Goal: Task Accomplishment & Management: Manage account settings

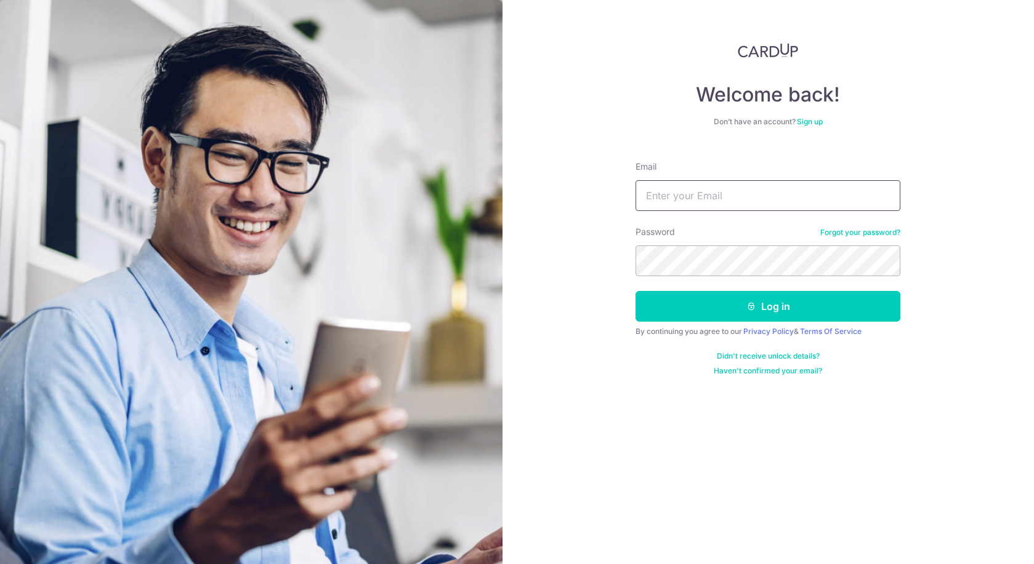
click at [701, 189] on input "Email" at bounding box center [767, 195] width 265 height 31
type input "[EMAIL_ADDRESS][DOMAIN_NAME]"
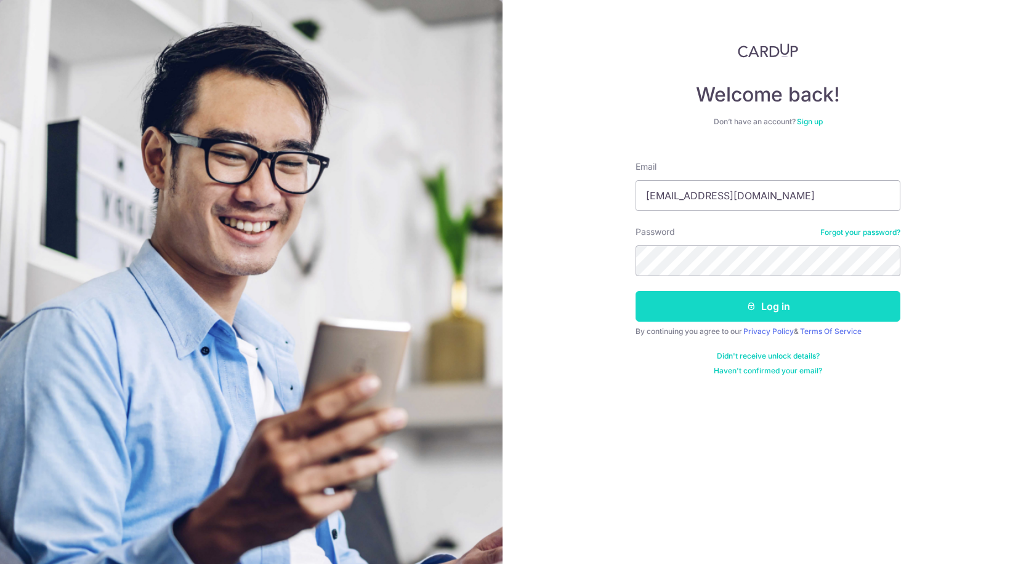
click at [746, 308] on icon "submit" at bounding box center [751, 307] width 10 height 10
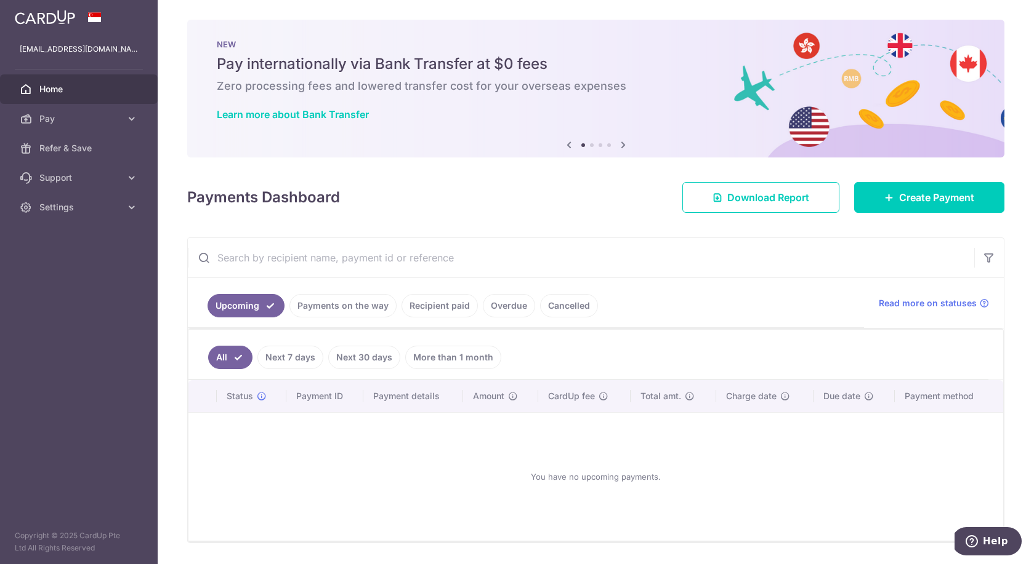
click at [363, 307] on link "Payments on the way" at bounding box center [342, 305] width 107 height 23
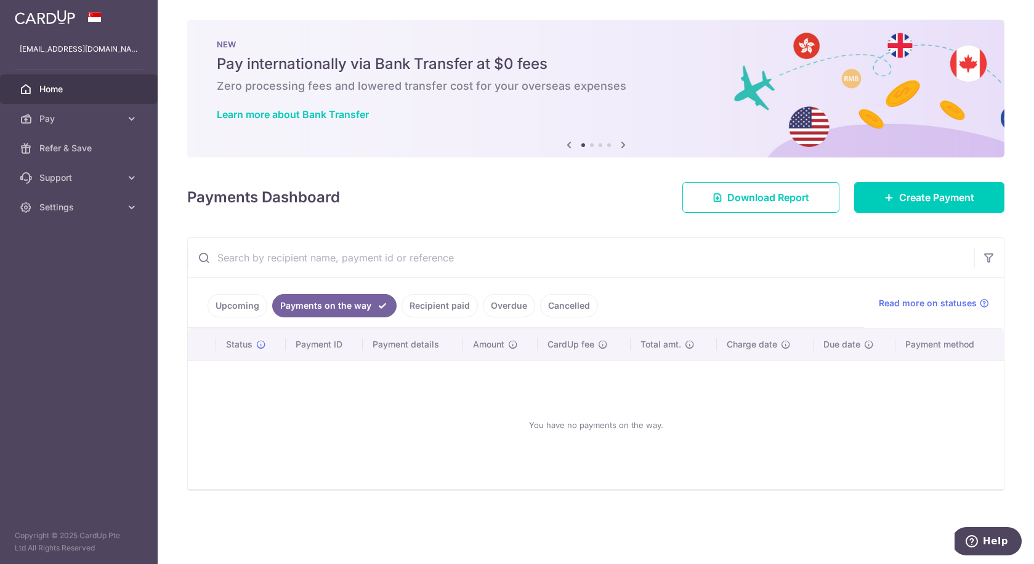
click at [457, 307] on link "Recipient paid" at bounding box center [439, 305] width 76 height 23
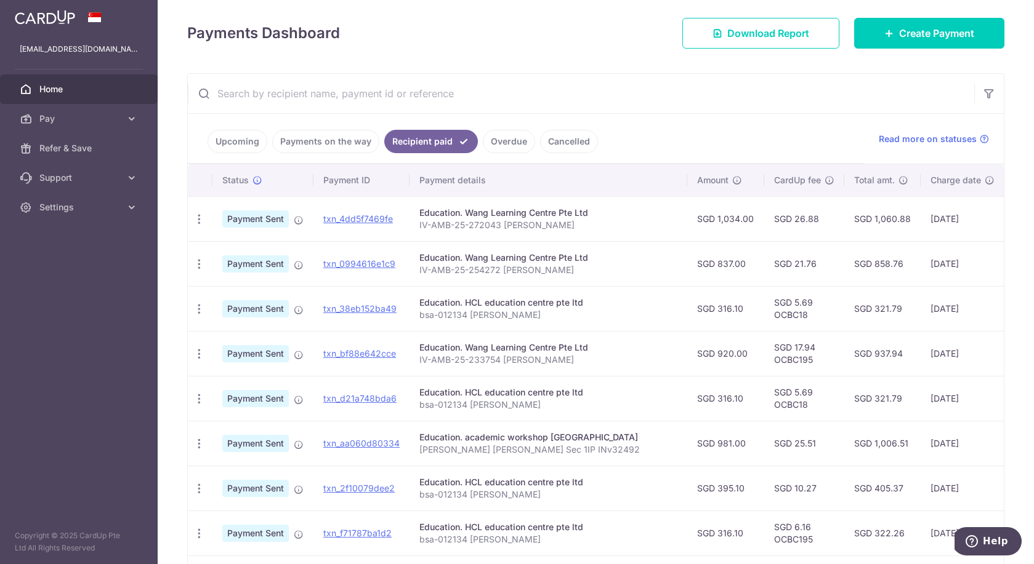
scroll to position [170, 0]
